Goal: Find specific page/section: Find specific page/section

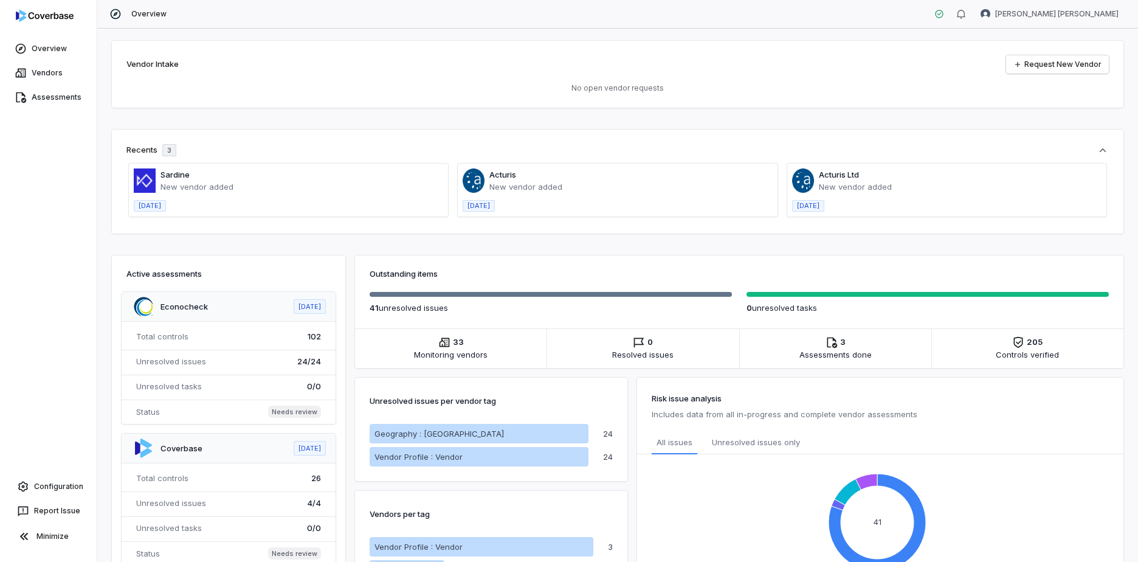
click at [619, 238] on div "Vendor Intake Request New Vendor No open vendor requests Recents 3 Sardine New …" at bounding box center [617, 295] width 1040 height 533
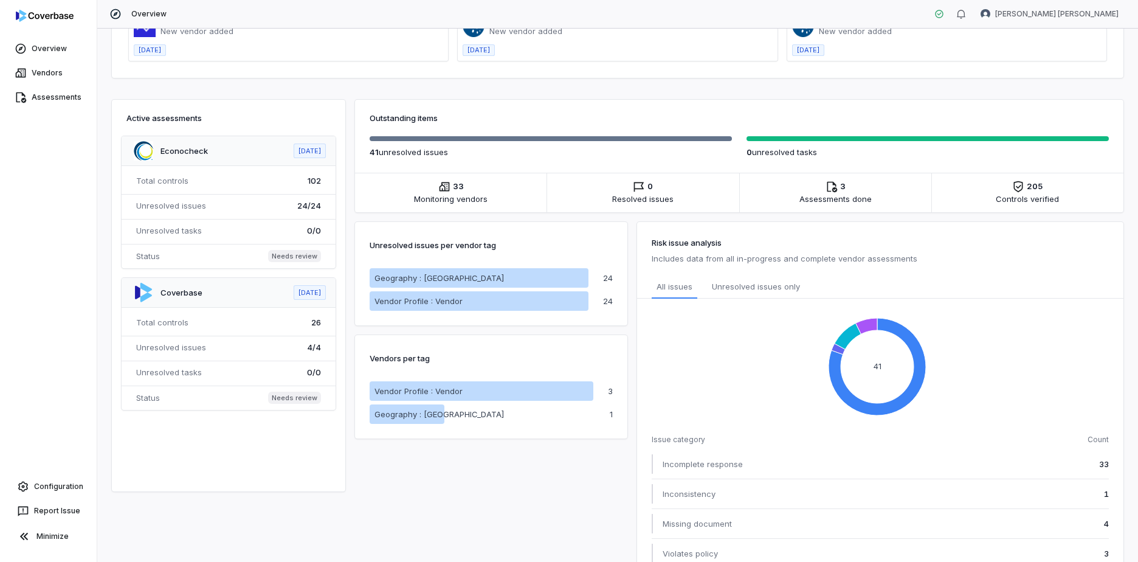
scroll to position [188, 0]
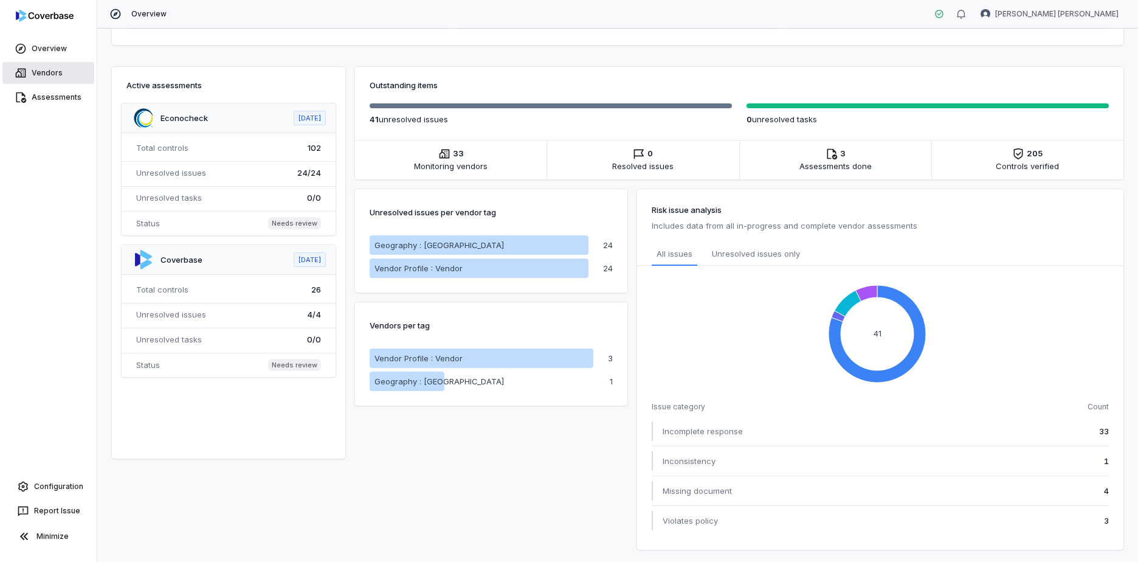
click at [61, 66] on link "Vendors" at bounding box center [48, 73] width 92 height 22
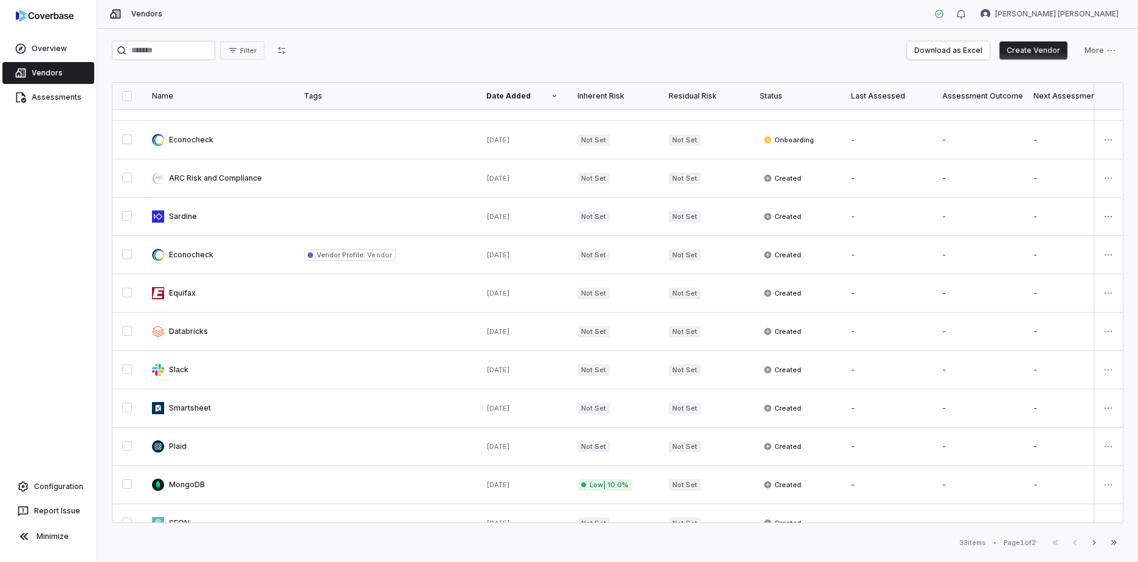
scroll to position [550, 0]
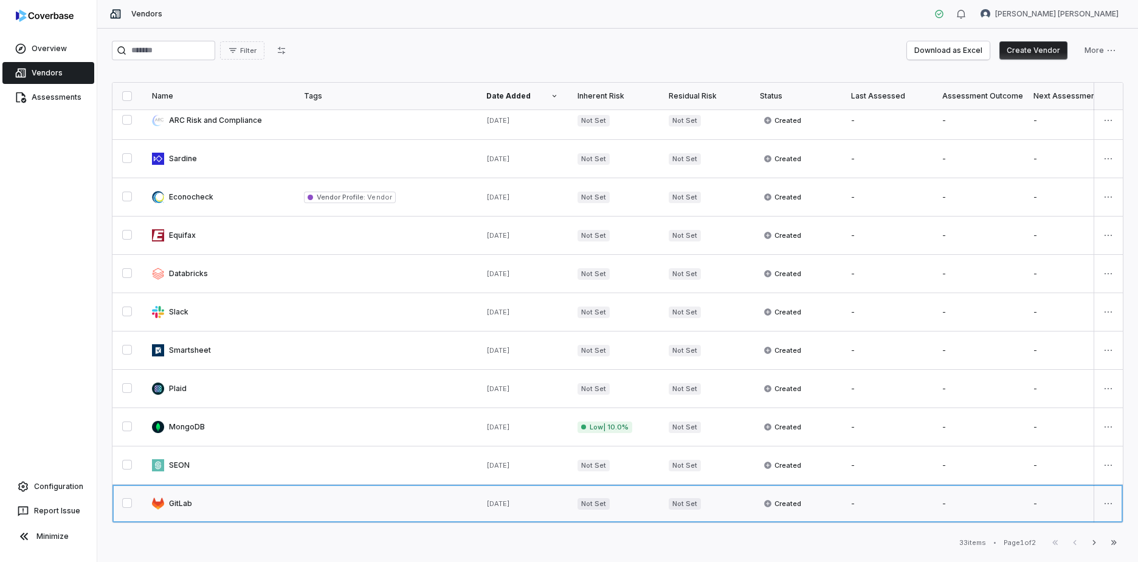
click at [180, 496] on link at bounding box center [218, 503] width 152 height 38
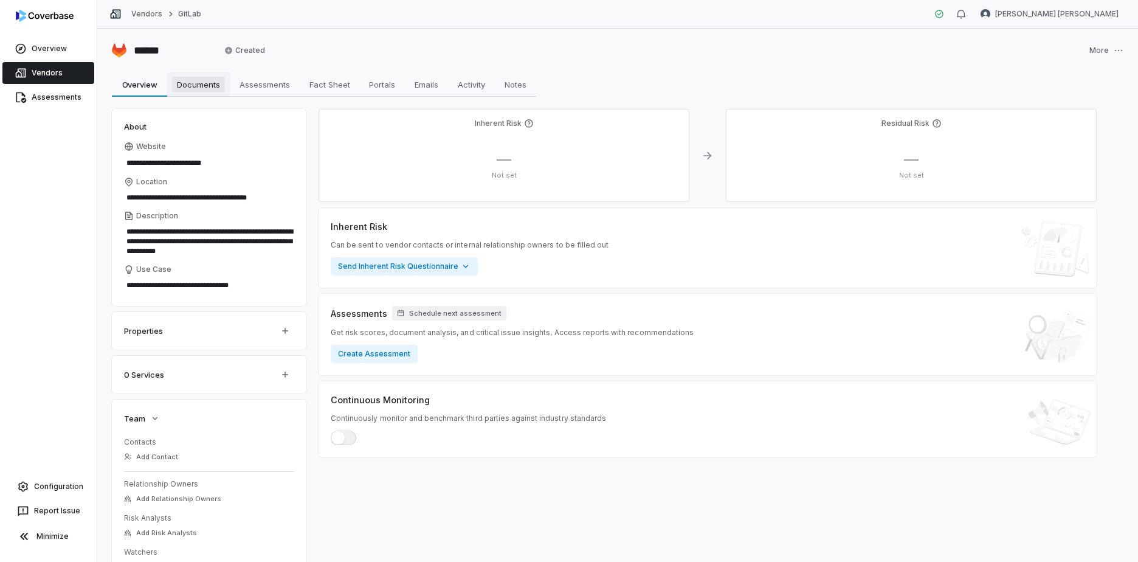
click at [190, 77] on span "Documents" at bounding box center [198, 85] width 53 height 16
type textarea "*"
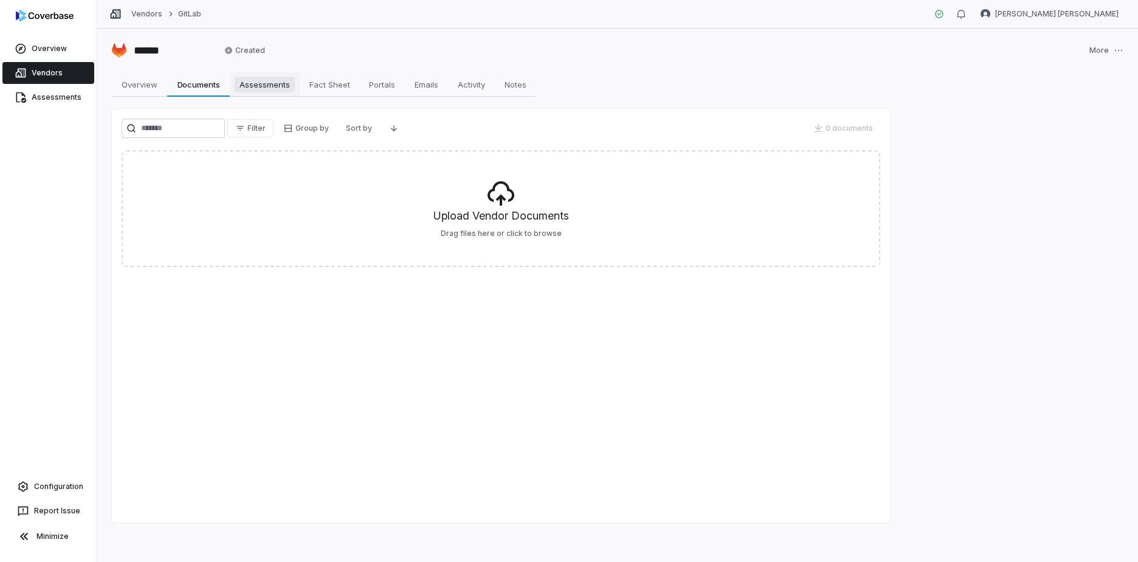
click at [275, 88] on span "Assessments" at bounding box center [265, 85] width 60 height 16
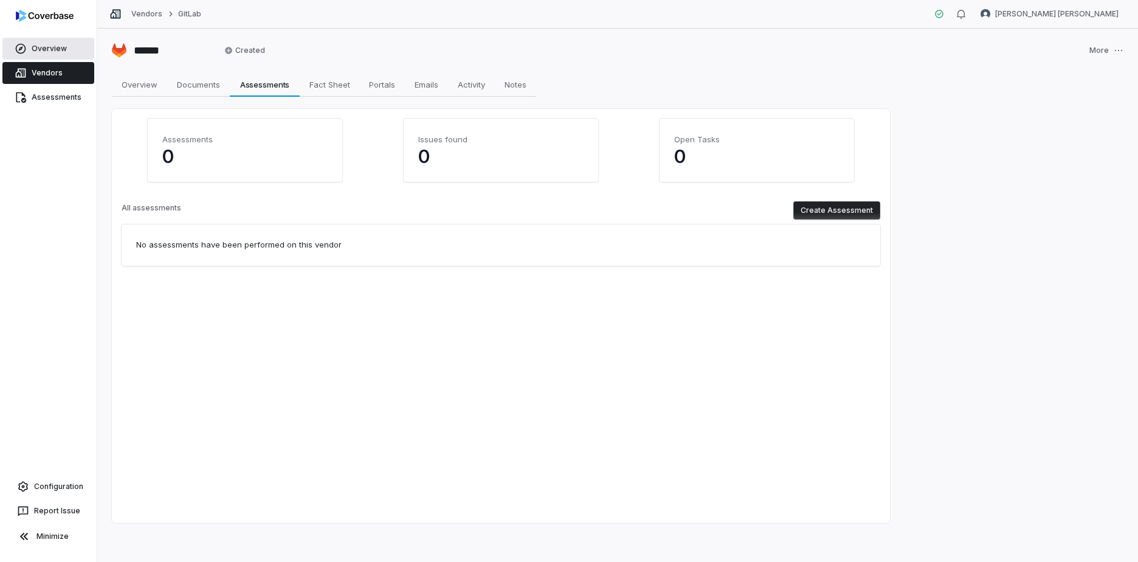
click at [57, 47] on link "Overview" at bounding box center [48, 49] width 92 height 22
